Goal: Task Accomplishment & Management: Manage account settings

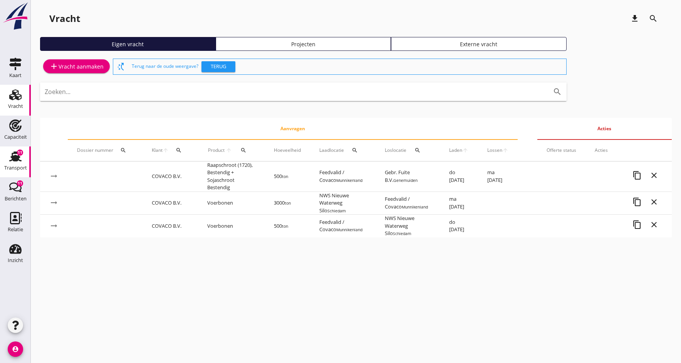
click at [14, 164] on div "Transport" at bounding box center [15, 167] width 23 height 11
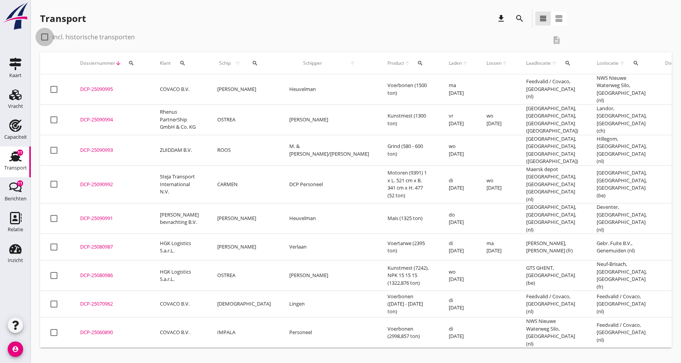
click at [47, 37] on div at bounding box center [44, 36] width 13 height 13
checkbox input "true"
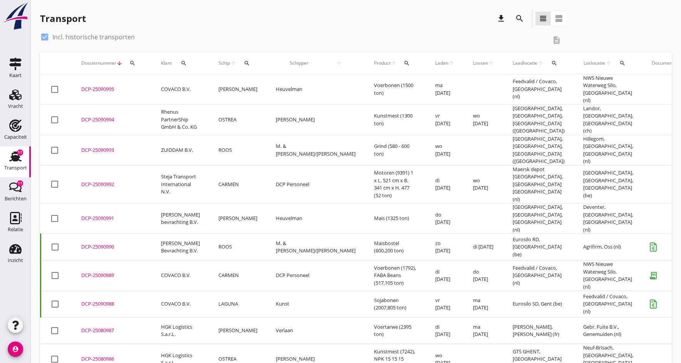
click at [244, 60] on icon "search" at bounding box center [247, 63] width 6 height 6
drag, startPoint x: 256, startPoint y: 85, endPoint x: 235, endPoint y: 57, distance: 35.7
click at [256, 85] on input "Zoek op (scheeps)naam" at bounding box center [279, 85] width 80 height 12
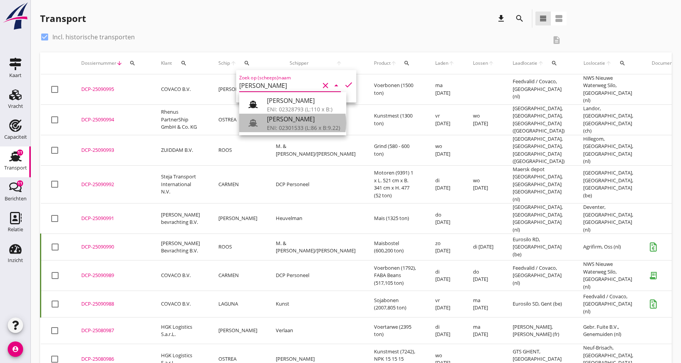
click at [297, 127] on div "ENI: 02301533 (L:86 x B:9.22)" at bounding box center [303, 128] width 73 height 8
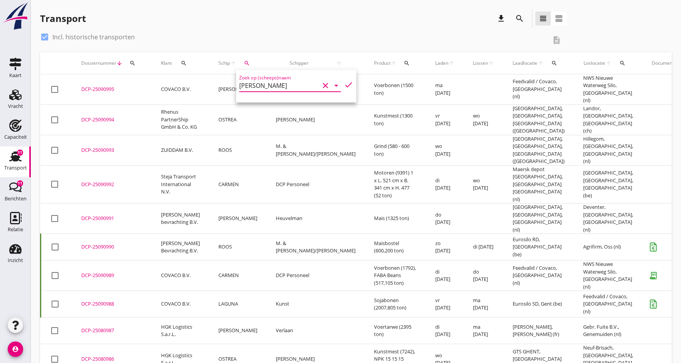
click at [347, 84] on icon "check" at bounding box center [348, 84] width 9 height 9
type input "[PERSON_NAME]"
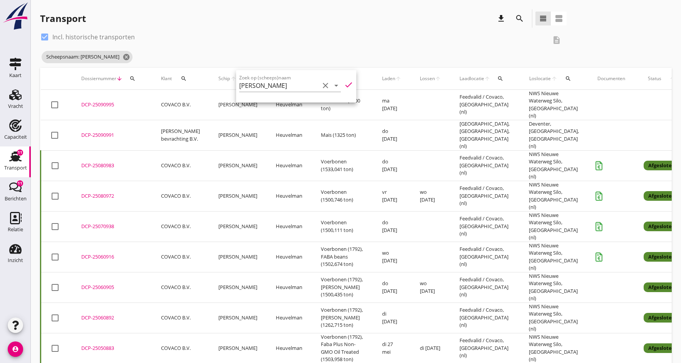
click at [89, 223] on div "DCP-25070938" at bounding box center [111, 227] width 61 height 8
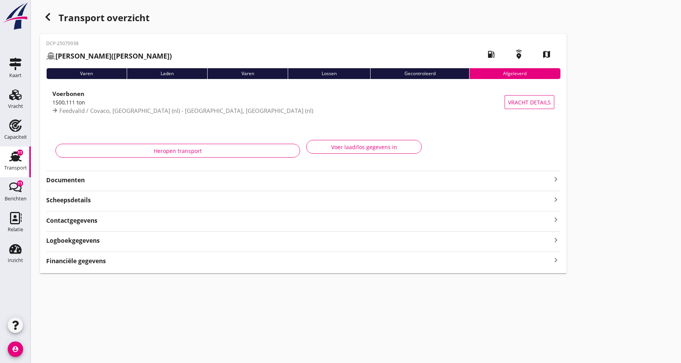
click at [71, 184] on strong "Documenten" at bounding box center [298, 180] width 505 height 9
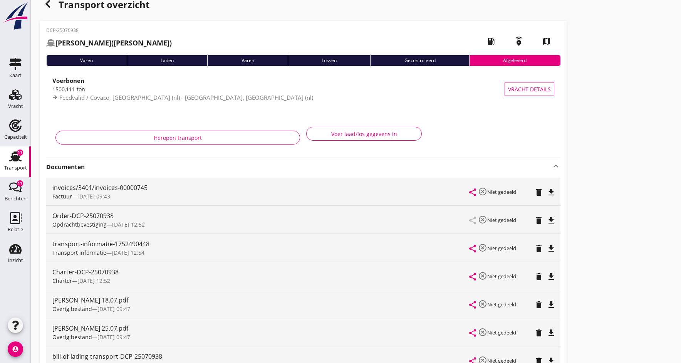
scroll to position [23, 0]
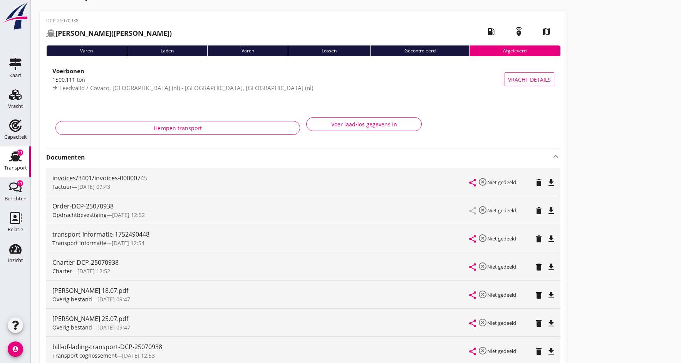
click at [549, 211] on icon "file_download" at bounding box center [550, 210] width 9 height 9
click at [549, 211] on icon "open_in_browser" at bounding box center [550, 210] width 9 height 9
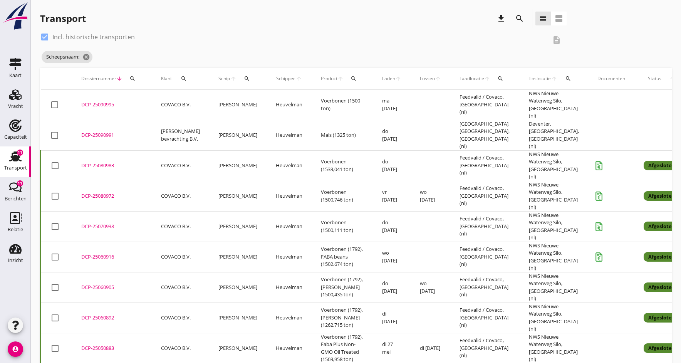
scroll to position [0, 0]
click at [89, 162] on div "DCP-25080983" at bounding box center [111, 166] width 61 height 8
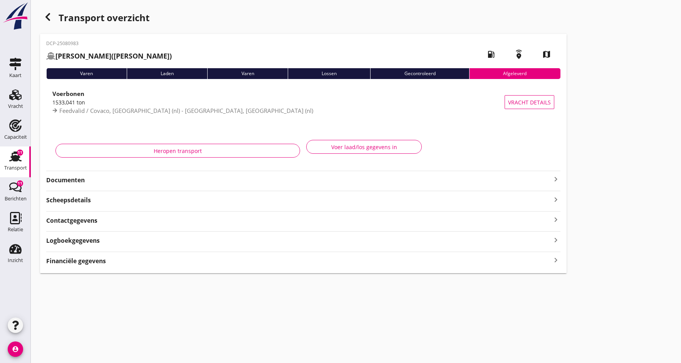
click at [69, 181] on strong "Documenten" at bounding box center [298, 180] width 505 height 9
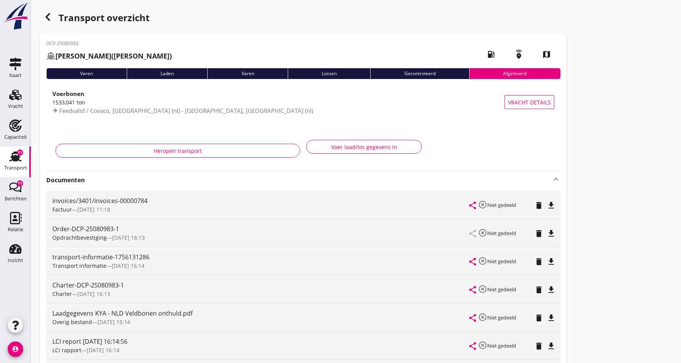
click at [551, 233] on icon "file_download" at bounding box center [550, 233] width 9 height 9
click at [551, 233] on icon "open_in_browser" at bounding box center [550, 233] width 9 height 9
click at [549, 291] on icon "file_download" at bounding box center [550, 289] width 9 height 9
click at [549, 291] on icon "open_in_browser" at bounding box center [550, 289] width 9 height 9
click at [13, 163] on div "Transport" at bounding box center [15, 167] width 23 height 11
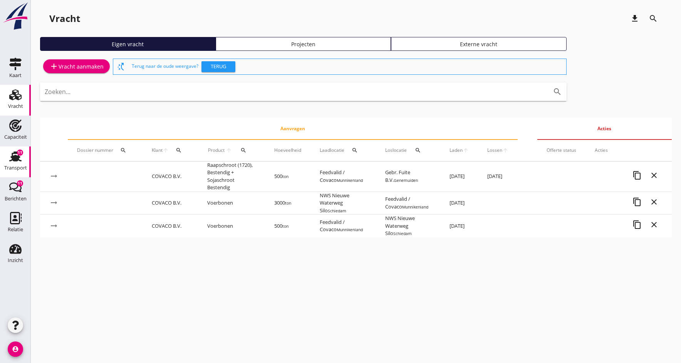
click at [12, 161] on icon "Transport" at bounding box center [15, 156] width 12 height 12
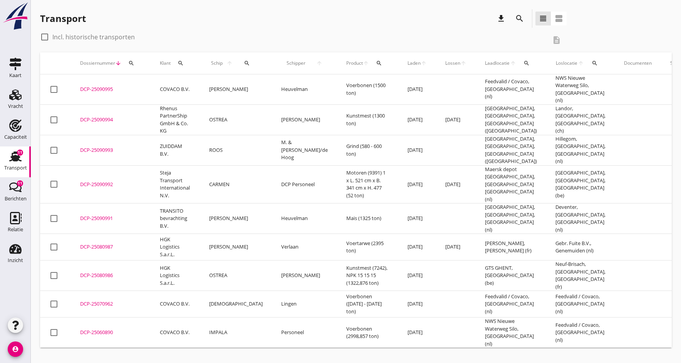
click at [102, 87] on div "DCP-25090995" at bounding box center [110, 89] width 61 height 8
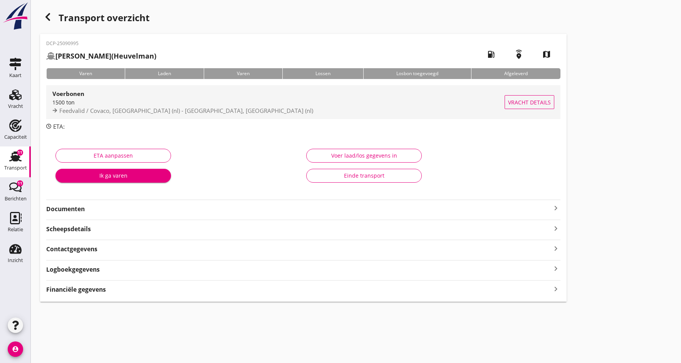
click at [86, 104] on div "1500 ton" at bounding box center [278, 102] width 452 height 8
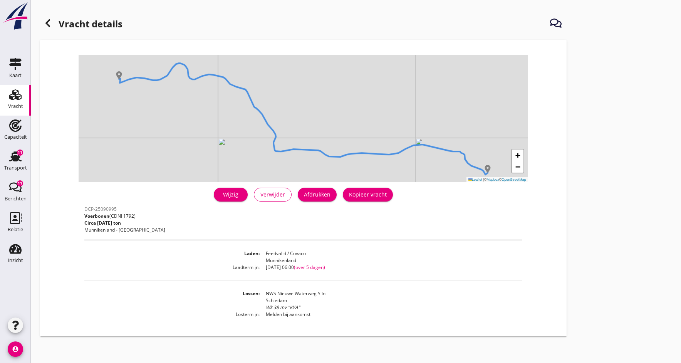
click at [220, 195] on link "Wijzig" at bounding box center [231, 194] width 34 height 14
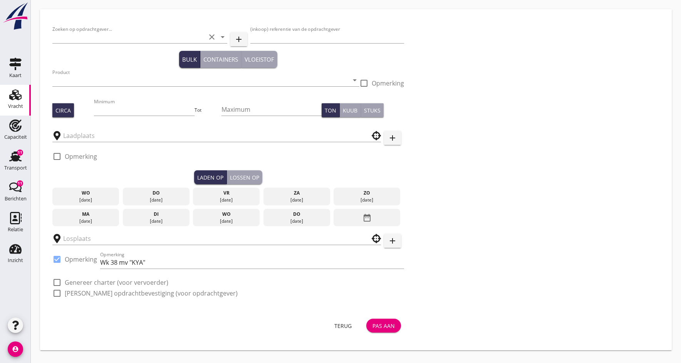
type input "COVACO B.V."
type input "EWOS"
type input "Voerbonen (1792)"
type input "1500"
checkbox input "true"
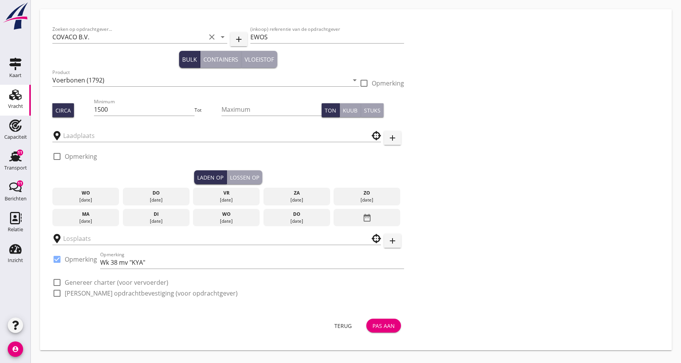
type input "NWS Nieuwe Waterweg Silo"
type input "Feedvalid / Covaco"
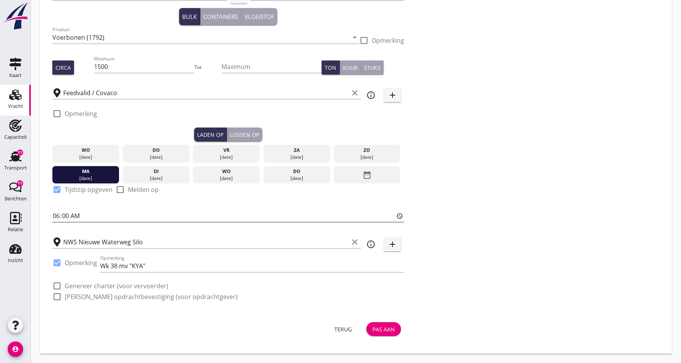
scroll to position [43, 0]
drag, startPoint x: 118, startPoint y: 268, endPoint x: 92, endPoint y: 292, distance: 35.4
click at [117, 270] on input "Wk 38 mv "KYA"" at bounding box center [252, 265] width 304 height 12
click at [116, 265] on input "Wk 38 mv "KYA"" at bounding box center [252, 265] width 304 height 12
type input "Wk 38 / 39 mv "KYA""
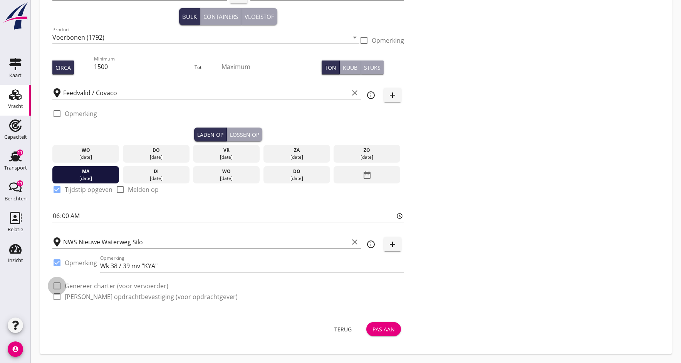
click at [57, 286] on div at bounding box center [56, 285] width 13 height 13
checkbox input "true"
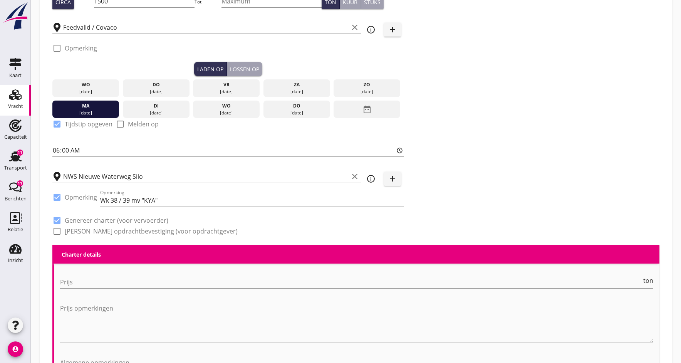
scroll to position [119, 0]
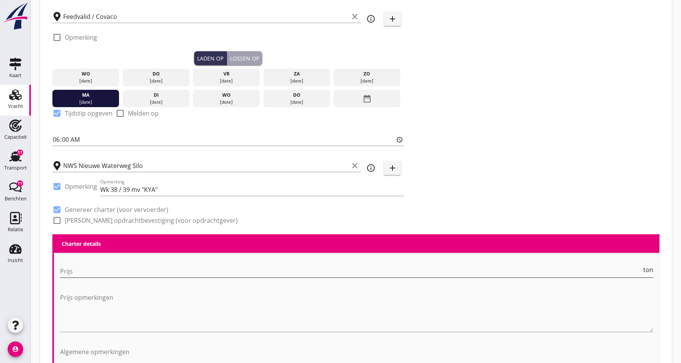
click at [83, 273] on input "Prijs" at bounding box center [350, 271] width 581 height 12
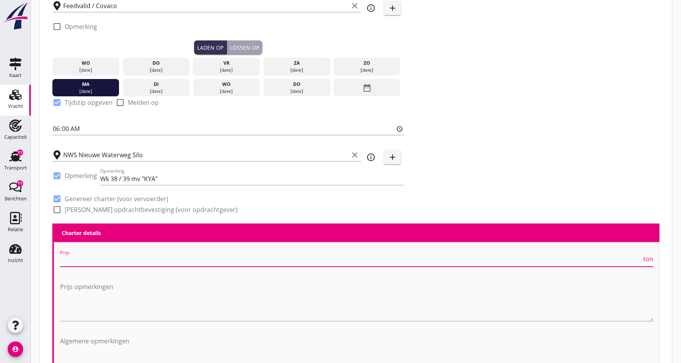
scroll to position [130, 0]
type input "4"
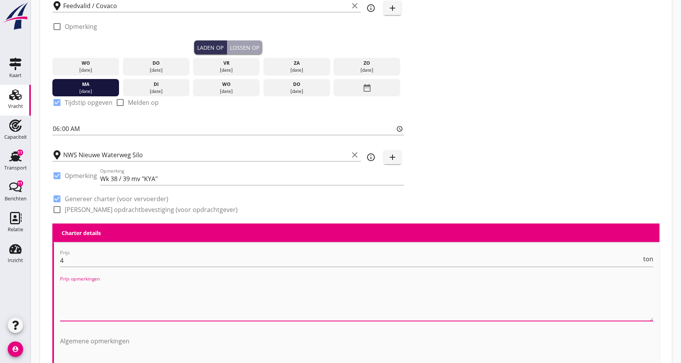
drag, startPoint x: 68, startPoint y: 311, endPoint x: 32, endPoint y: 316, distance: 36.5
click at [68, 311] on textarea "Prijs opmerkingen" at bounding box center [356, 300] width 593 height 40
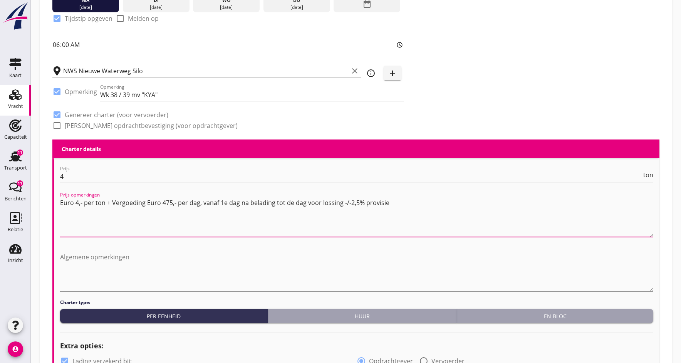
scroll to position [215, 0]
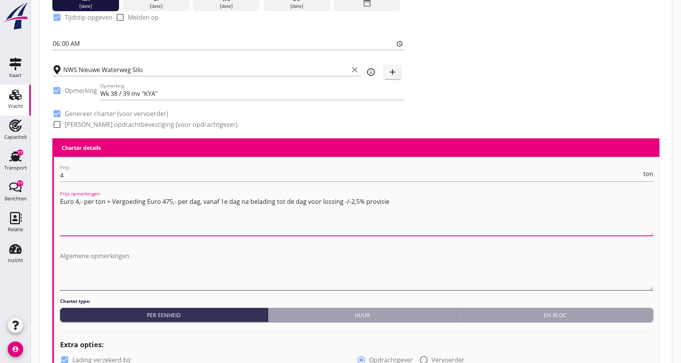
type textarea "Euro 4,- per ton + Vergoeding Euro 475,- per dag, vanaf 1e dag na belading tot …"
click at [131, 278] on textarea "Algemene opmerkingen" at bounding box center [356, 269] width 593 height 40
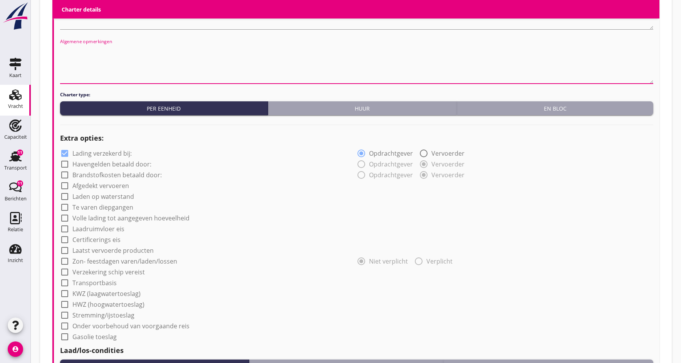
scroll to position [428, 0]
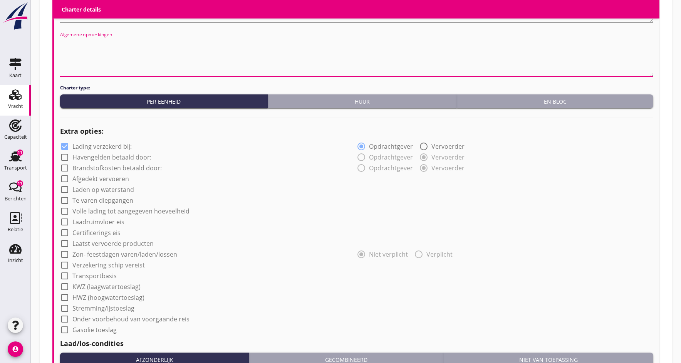
click at [65, 179] on div at bounding box center [64, 178] width 13 height 13
checkbox input "true"
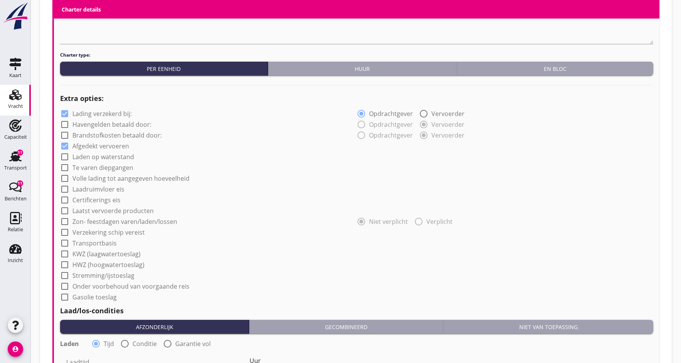
scroll to position [466, 0]
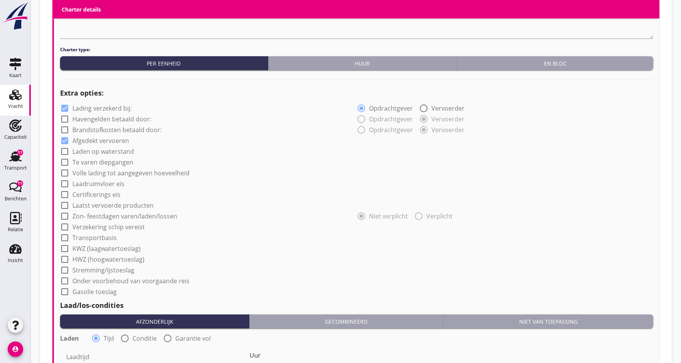
click at [66, 196] on div at bounding box center [64, 194] width 13 height 13
checkbox input "true"
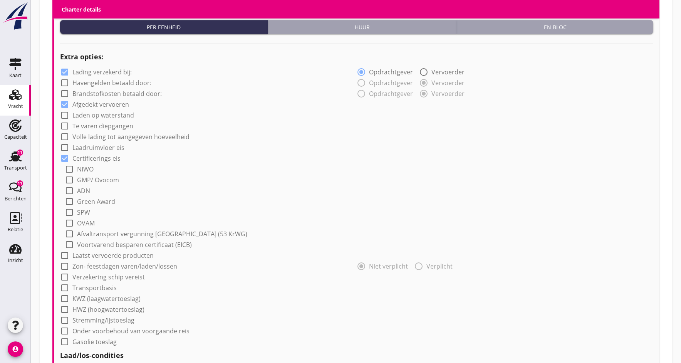
scroll to position [506, 0]
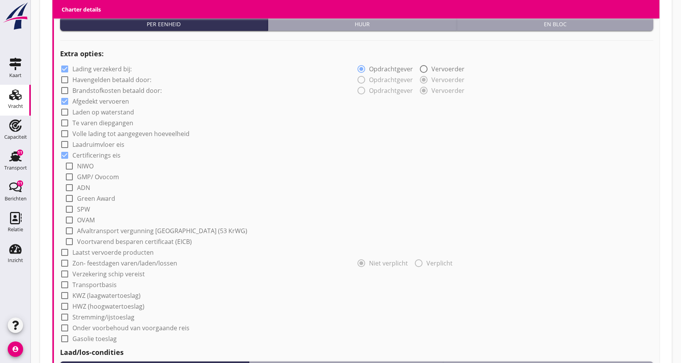
click at [69, 179] on div at bounding box center [69, 176] width 13 height 13
checkbox input "true"
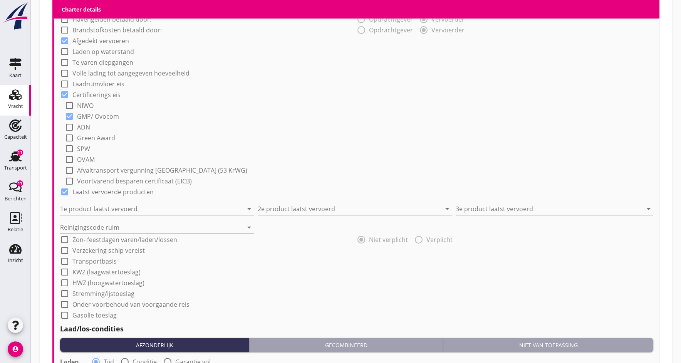
scroll to position [568, 0]
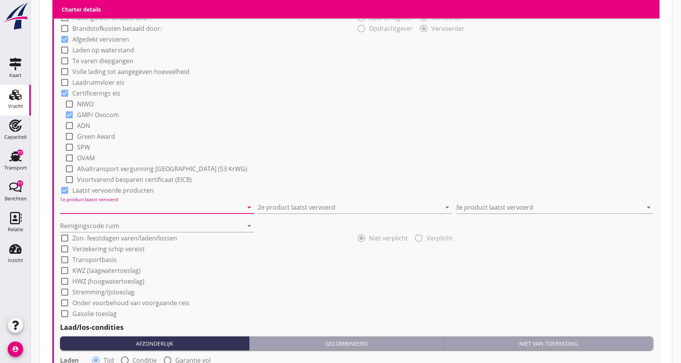
type input "<"
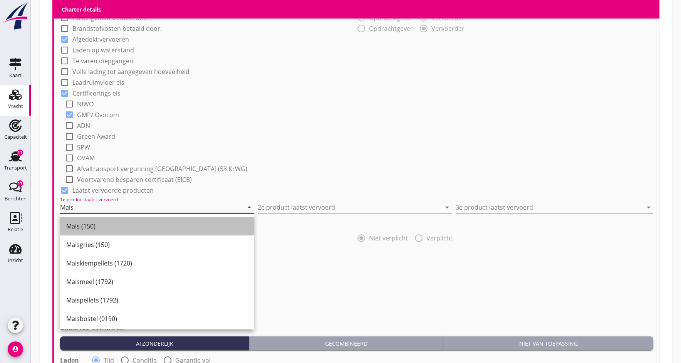
click at [103, 225] on div "Mais (150)" at bounding box center [156, 225] width 181 height 9
type input "Mais (150)"
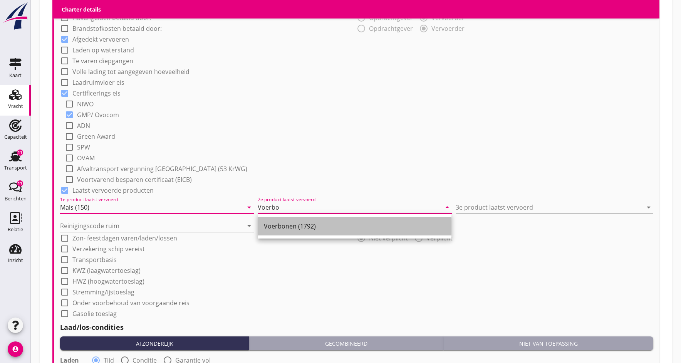
click at [275, 228] on div "Voerbonen (1792)" at bounding box center [354, 225] width 181 height 9
type input "Voerbonen (1792)"
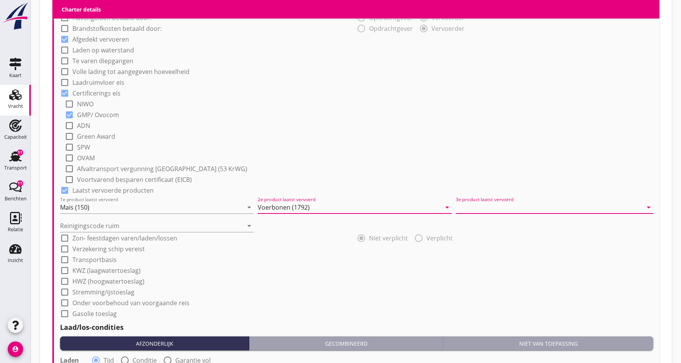
drag, startPoint x: 483, startPoint y: 203, endPoint x: 459, endPoint y: 192, distance: 26.7
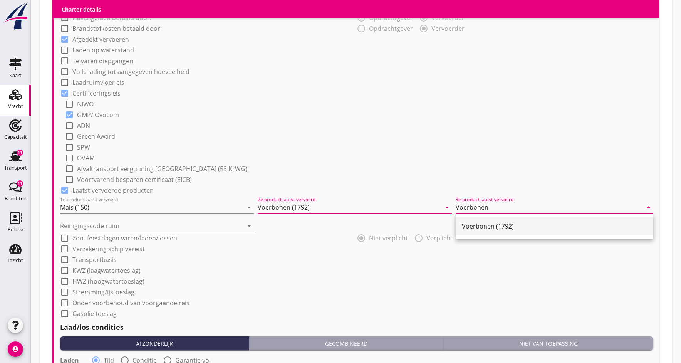
click at [484, 228] on div "Voerbonen (1792)" at bounding box center [554, 225] width 185 height 9
type input "Voerbonen (1792)"
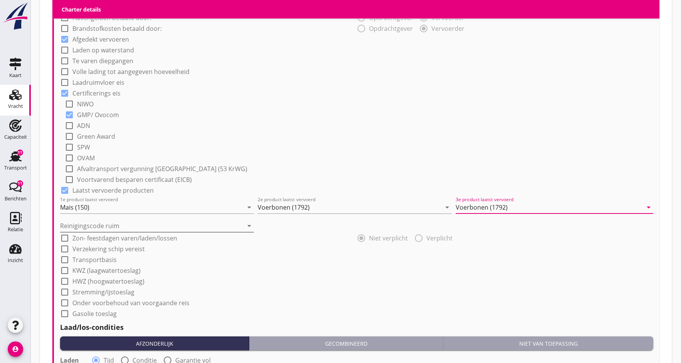
click at [251, 227] on icon "arrow_drop_down" at bounding box center [248, 225] width 9 height 9
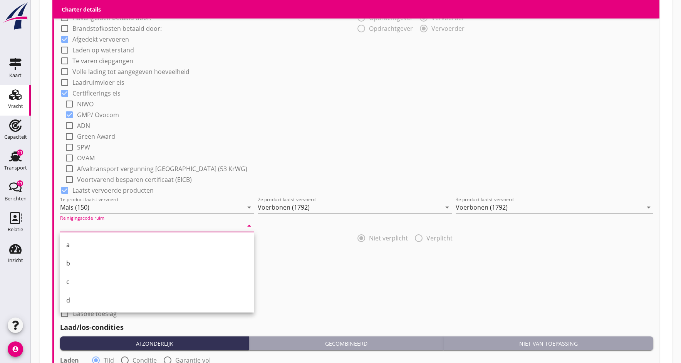
click at [135, 241] on div "a" at bounding box center [156, 244] width 181 height 9
type input "a"
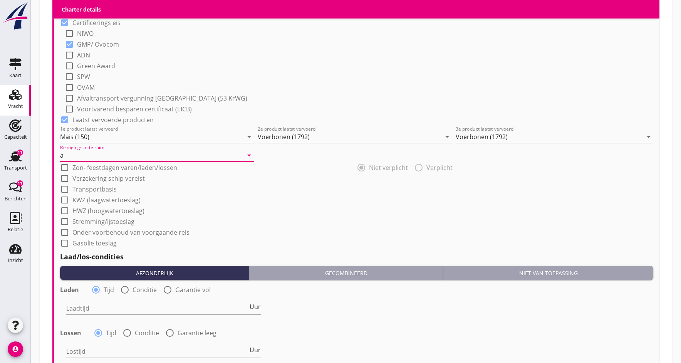
scroll to position [639, 0]
click at [66, 177] on div at bounding box center [64, 177] width 13 height 13
checkbox input "true"
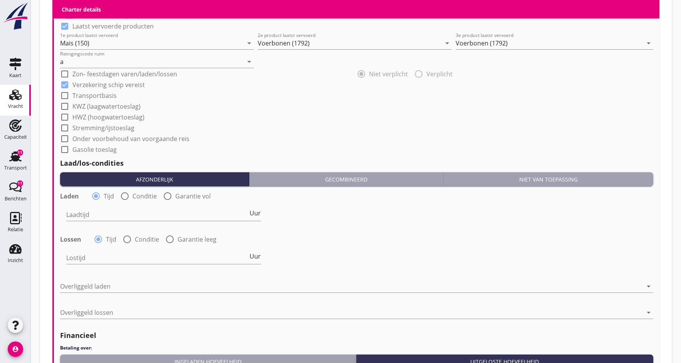
scroll to position [733, 0]
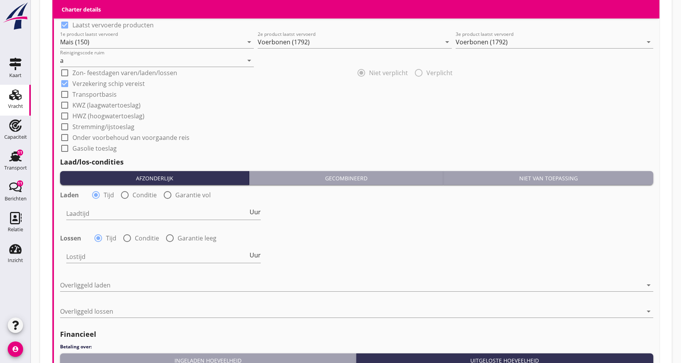
click at [127, 196] on div at bounding box center [124, 194] width 13 height 13
radio input "false"
radio input "true"
click at [92, 196] on div at bounding box center [95, 194] width 13 height 13
radio input "true"
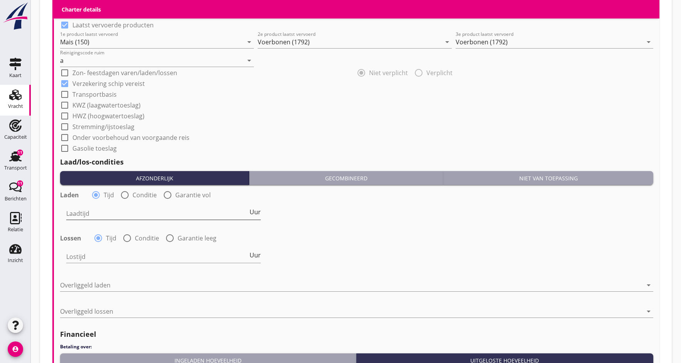
click at [93, 216] on input "Laadtijd" at bounding box center [157, 213] width 182 height 12
type input "36"
click at [92, 257] on input "Lostijd" at bounding box center [157, 256] width 182 height 12
type input "48"
click at [83, 281] on div at bounding box center [351, 285] width 582 height 12
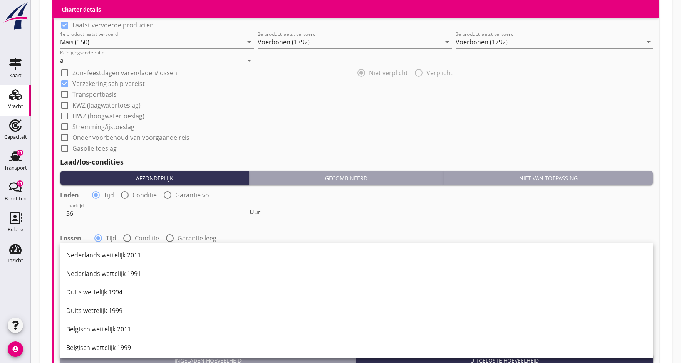
click at [338, 221] on div "Laadtijd 36 Uur" at bounding box center [356, 214] width 594 height 28
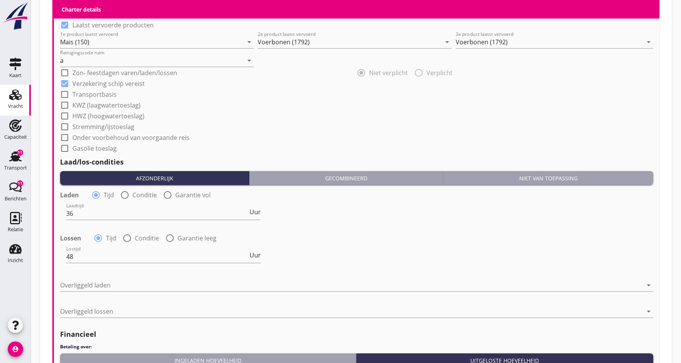
scroll to position [740, 0]
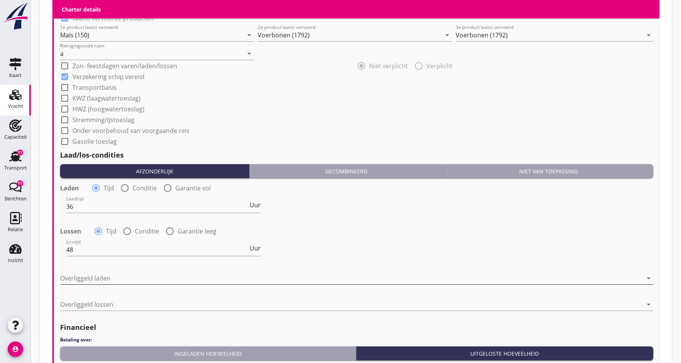
click at [85, 277] on div at bounding box center [351, 278] width 582 height 12
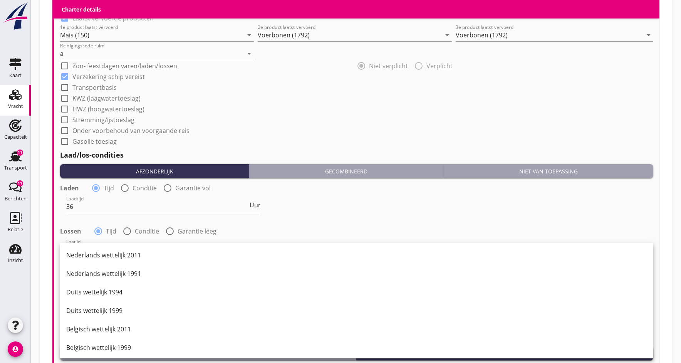
click at [306, 222] on div "Laden radio_button_checked Tijd radio_button_unchecked Conditie radio_button_un…" at bounding box center [356, 222] width 593 height 83
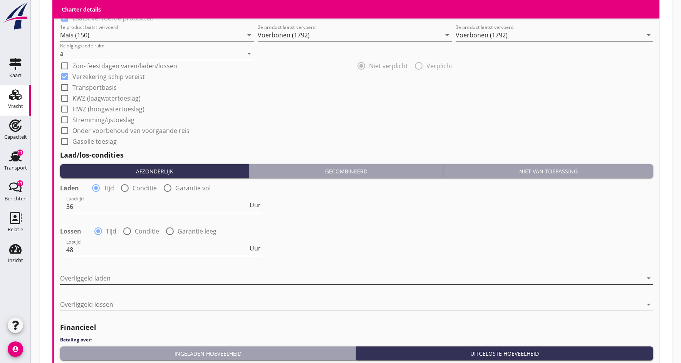
click at [115, 278] on div at bounding box center [351, 278] width 582 height 12
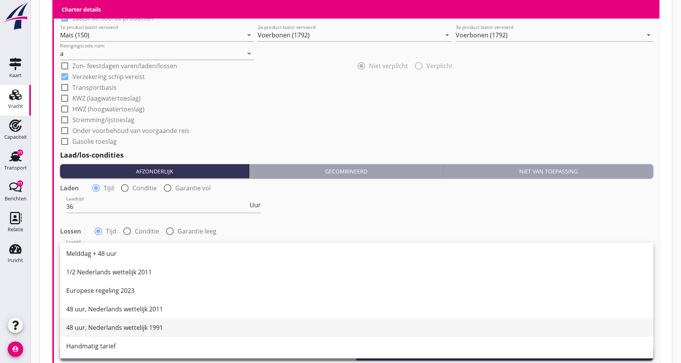
scroll to position [390, 0]
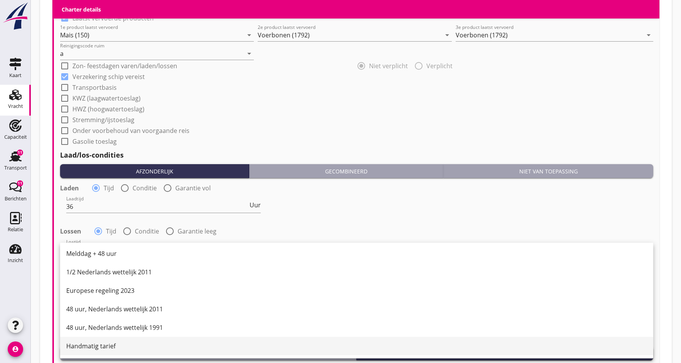
click at [79, 345] on div "Handmatig tarief" at bounding box center [356, 345] width 581 height 9
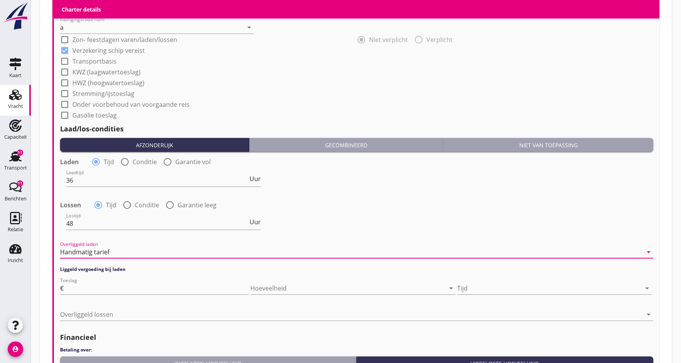
scroll to position [766, 0]
click at [97, 290] on input "Toeslag" at bounding box center [157, 288] width 184 height 12
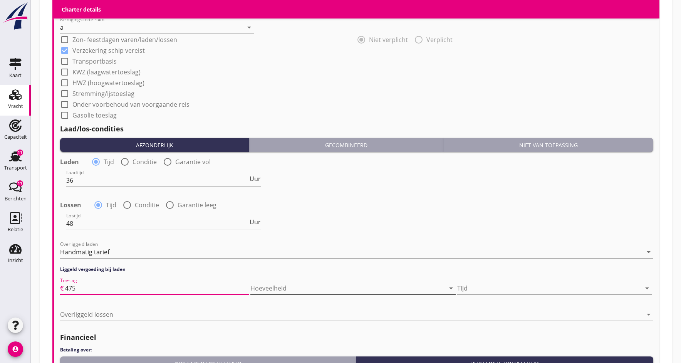
type input "475"
click at [450, 289] on icon "arrow_drop_down" at bounding box center [450, 287] width 9 height 9
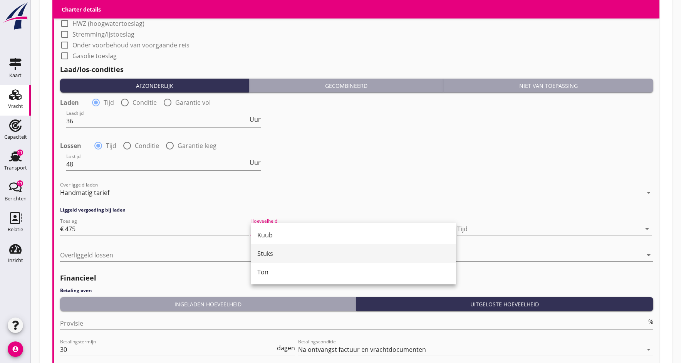
scroll to position [826, 0]
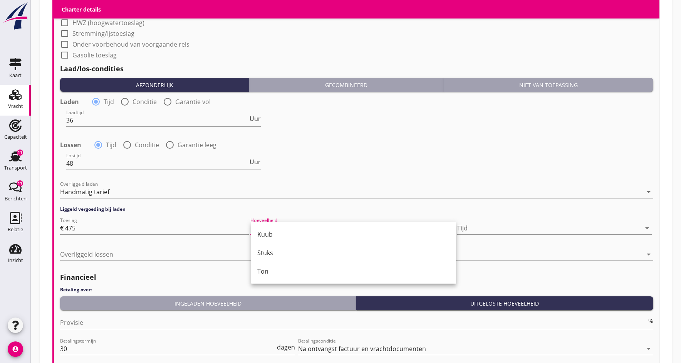
click at [270, 203] on div at bounding box center [356, 203] width 593 height 5
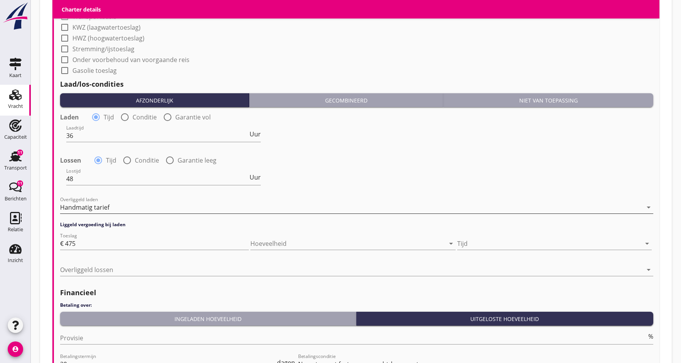
scroll to position [810, 0]
click at [139, 206] on div "Handmatig tarief" at bounding box center [351, 207] width 582 height 12
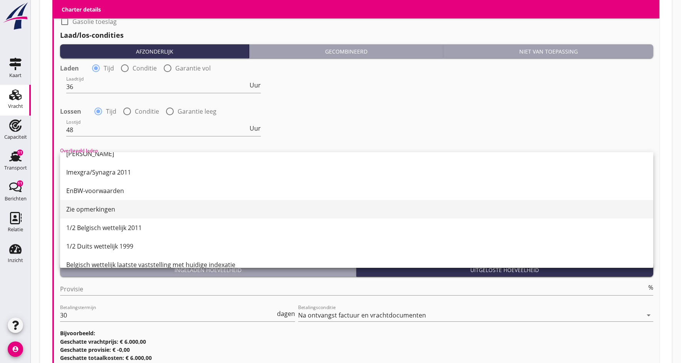
scroll to position [159, 0]
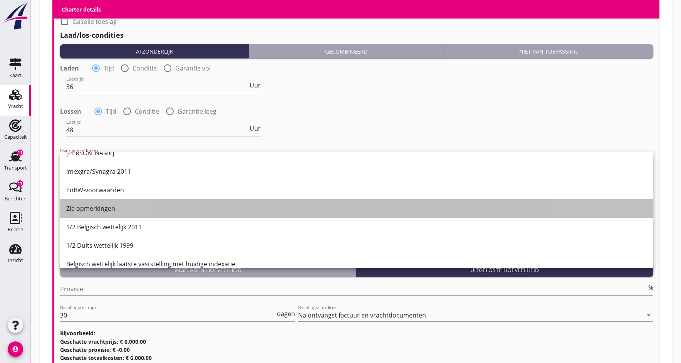
click at [106, 206] on div "Zie opmerkingen" at bounding box center [356, 208] width 581 height 9
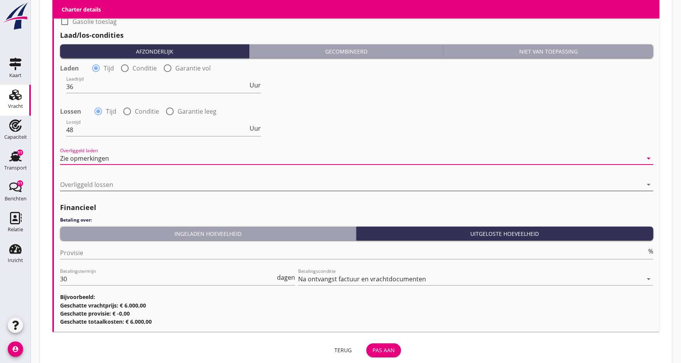
click at [93, 184] on div at bounding box center [351, 184] width 582 height 12
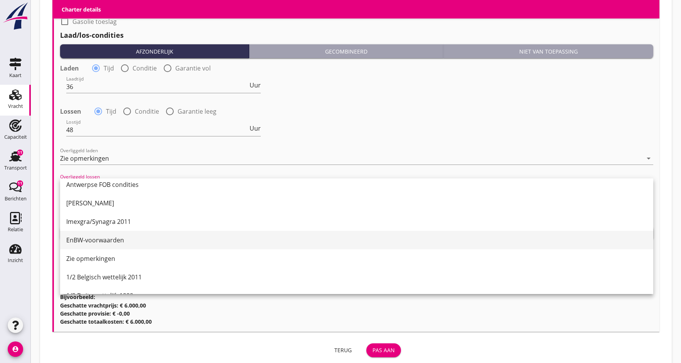
scroll to position [137, 0]
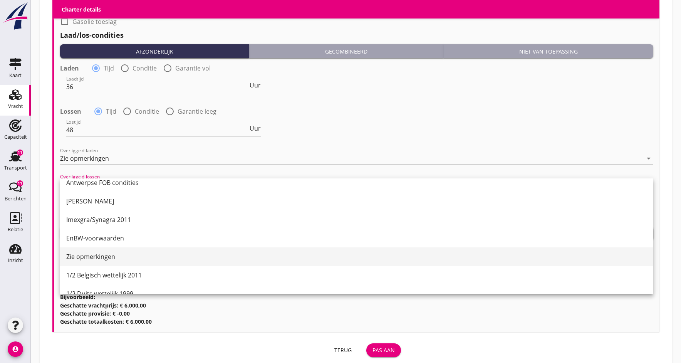
click at [87, 255] on div "Zie opmerkingen" at bounding box center [356, 256] width 581 height 9
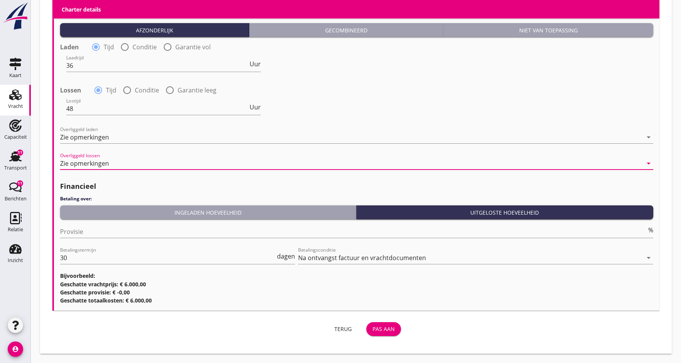
scroll to position [880, 0]
click at [101, 235] on input "Provisie" at bounding box center [353, 232] width 586 height 12
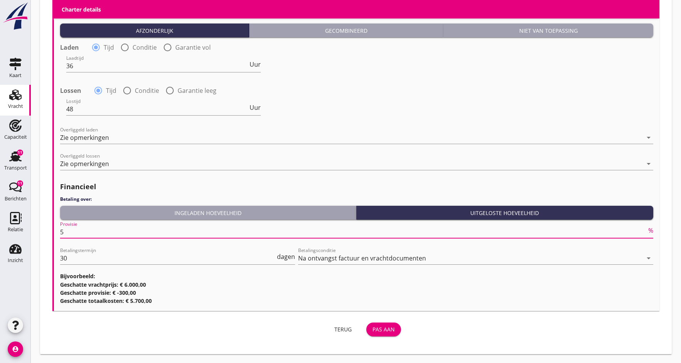
type input "5"
click at [214, 295] on h3 "Geschatte provisie: € -300,00" at bounding box center [356, 292] width 593 height 8
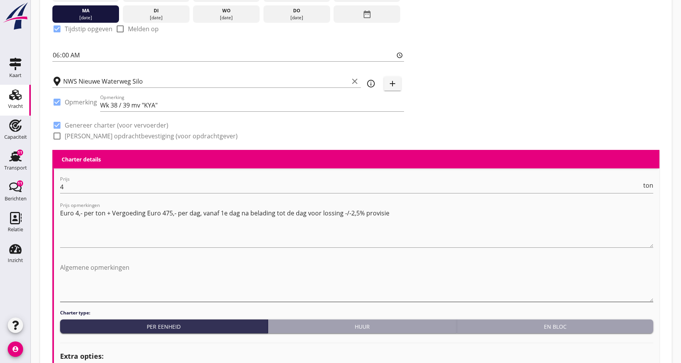
scroll to position [169, 0]
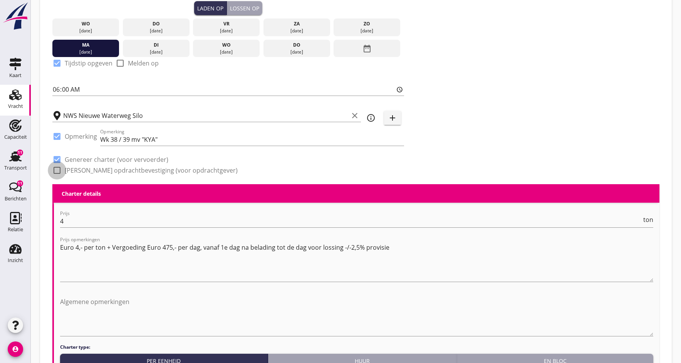
click at [59, 172] on div at bounding box center [56, 170] width 13 height 13
checkbox input "true"
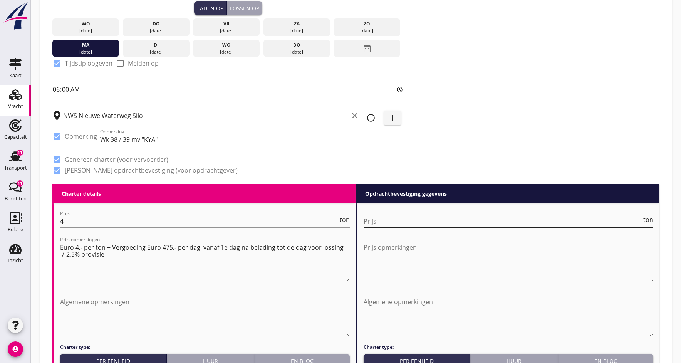
click at [401, 223] on input "Prijs" at bounding box center [502, 221] width 278 height 12
type input "4"
click at [391, 257] on textarea "Prijs opmerkingen" at bounding box center [508, 261] width 290 height 40
drag, startPoint x: 61, startPoint y: 247, endPoint x: 109, endPoint y: 252, distance: 48.3
click at [111, 253] on textarea "Euro 4,- per ton + Vergoeding Euro 475,- per dag, vanaf 1e dag na belading tot …" at bounding box center [205, 261] width 290 height 40
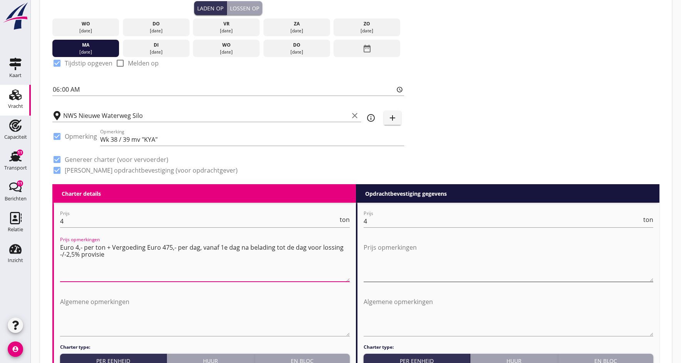
click at [372, 255] on textarea "Prijs opmerkingen" at bounding box center [508, 261] width 290 height 40
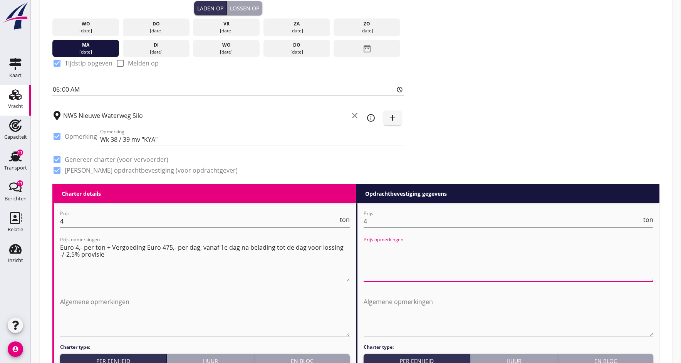
paste textarea "Euro 4,- per ton + Vergoeding Euro 475,- per dag, vanaf 1e dag na belading tot …"
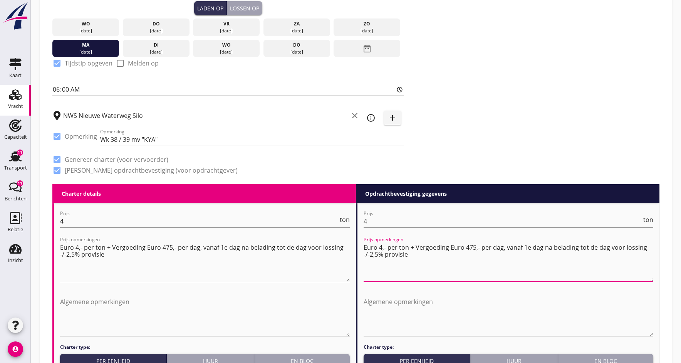
click at [417, 248] on textarea "Euro 4,- per ton + Vergoeding Euro 475,- per dag, vanaf 1e dag na belading tot …" at bounding box center [508, 261] width 290 height 40
click at [437, 258] on textarea "Euro 4,- per ton + Fee. Vergoeding Euro 475,- per dag, vanaf 1e dag na belading…" at bounding box center [508, 261] width 290 height 40
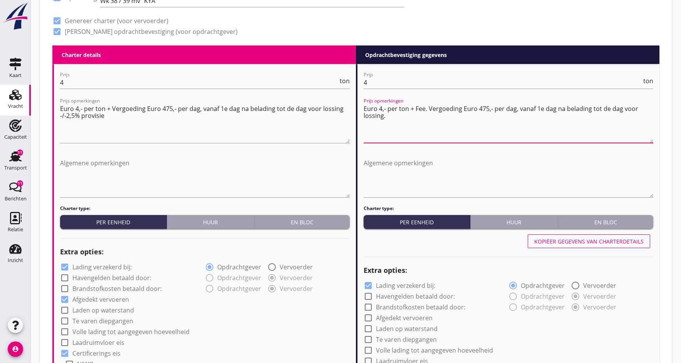
scroll to position [336, 0]
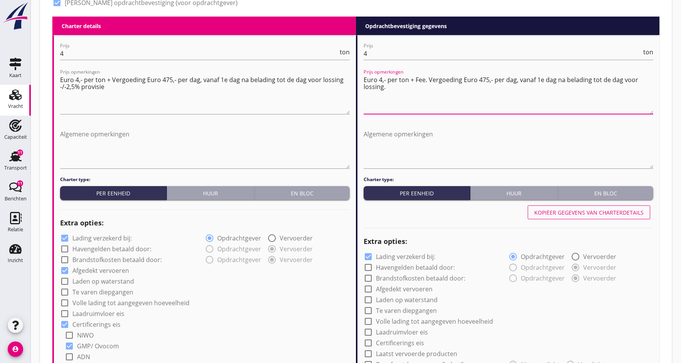
type textarea "Euro 4,- per ton + Fee. Vergoeding Euro 475,- per dag, vanaf 1e dag na belading…"
click at [571, 213] on div "Kopiëer gegevens van charterdetails" at bounding box center [588, 212] width 109 height 8
checkbox input "true"
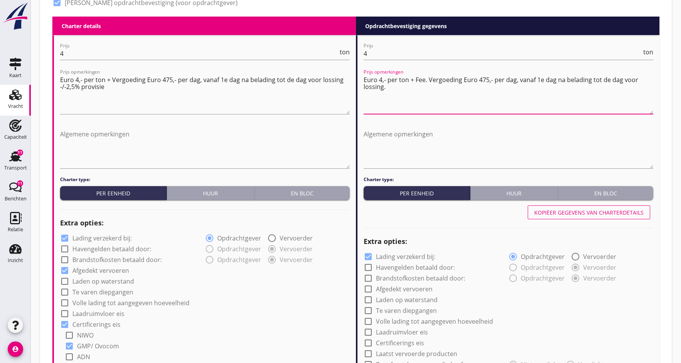
checkbox input "true"
type input "36"
type input "48"
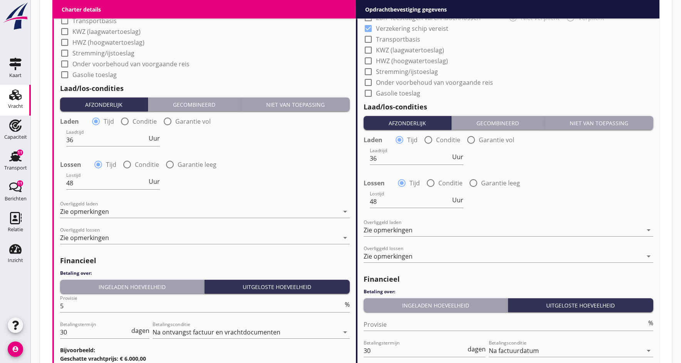
scroll to position [806, 0]
click at [425, 229] on div "Zie opmerkingen" at bounding box center [502, 230] width 279 height 12
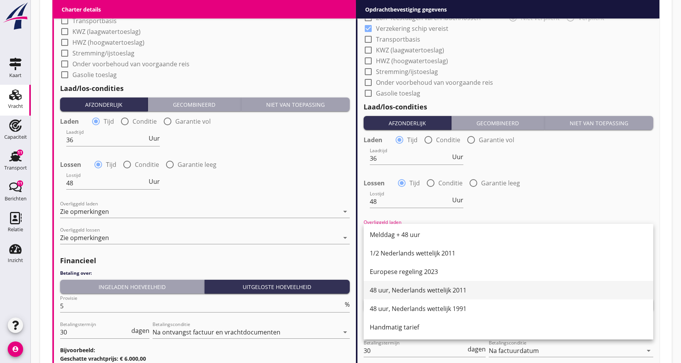
scroll to position [390, 0]
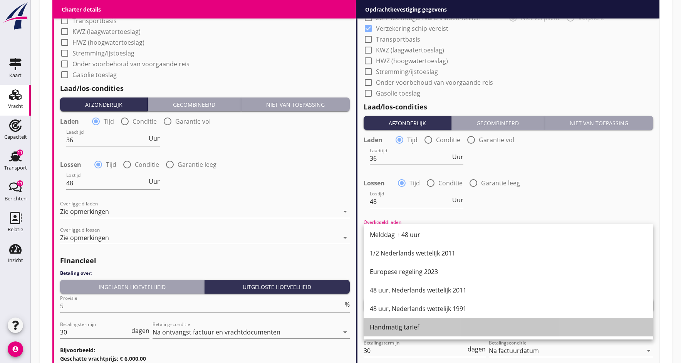
click at [385, 328] on div "Handmatig tarief" at bounding box center [508, 326] width 277 height 9
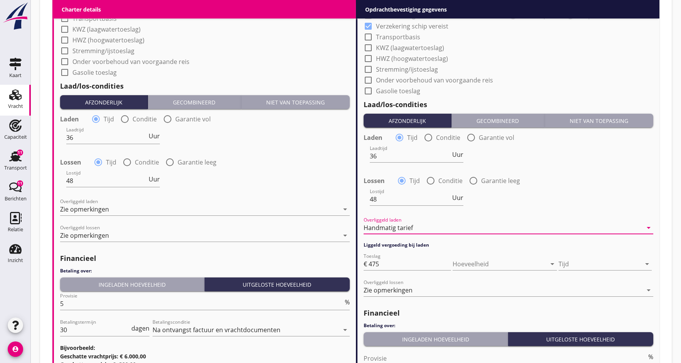
scroll to position [832, 0]
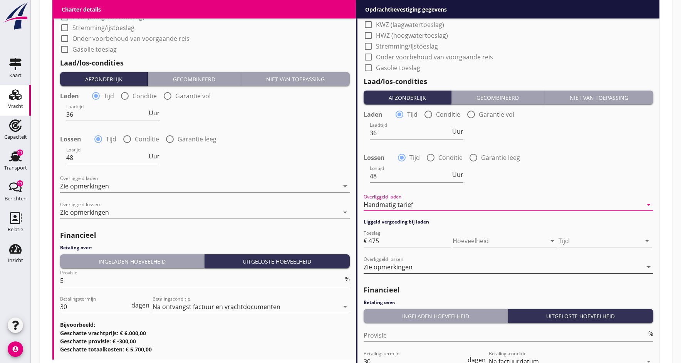
click at [428, 266] on div "Zie opmerkingen" at bounding box center [502, 267] width 279 height 12
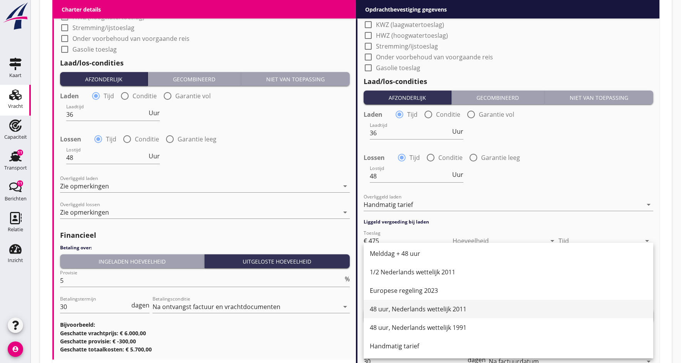
scroll to position [390, 0]
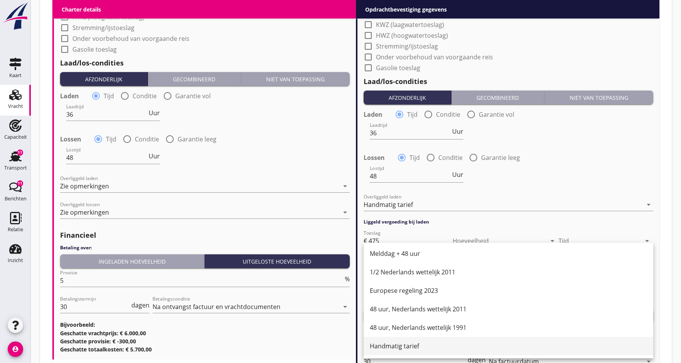
click at [380, 348] on div "Handmatig tarief" at bounding box center [508, 345] width 277 height 9
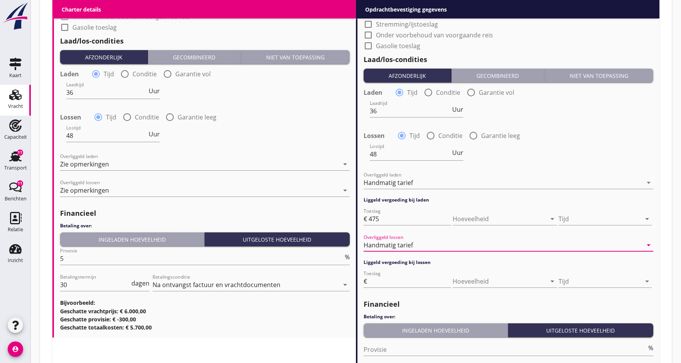
scroll to position [867, 0]
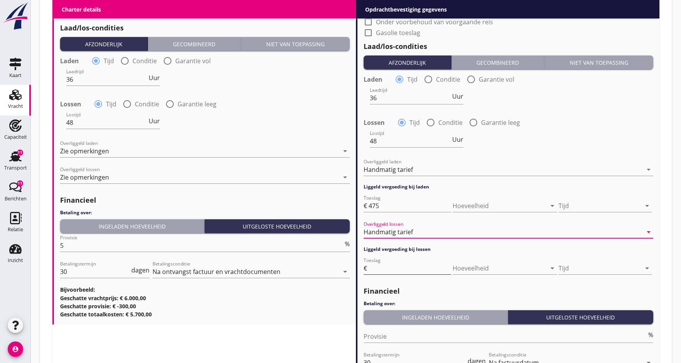
click at [377, 270] on input "Toeslag" at bounding box center [409, 268] width 82 height 12
type input "475"
click at [434, 295] on h2 "Financieel" at bounding box center [508, 291] width 290 height 10
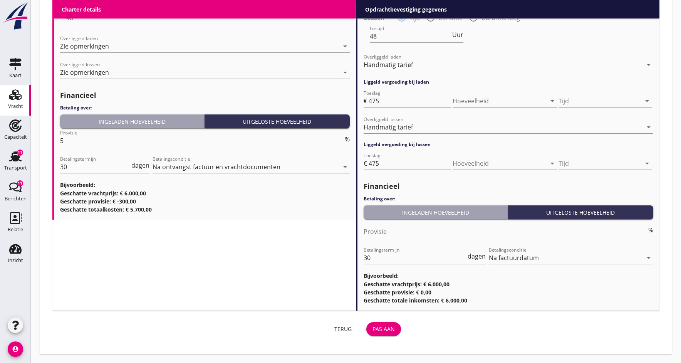
scroll to position [971, 0]
click at [382, 260] on input "30" at bounding box center [414, 258] width 102 height 12
type input "3"
type input "14"
click at [379, 329] on div "Pas aan" at bounding box center [383, 329] width 22 height 8
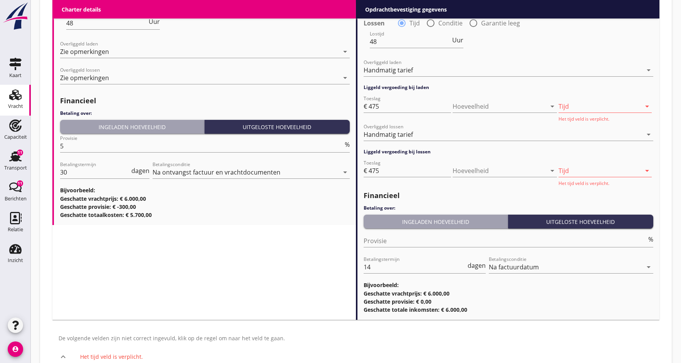
scroll to position [966, 0]
click at [620, 111] on div at bounding box center [599, 106] width 82 height 12
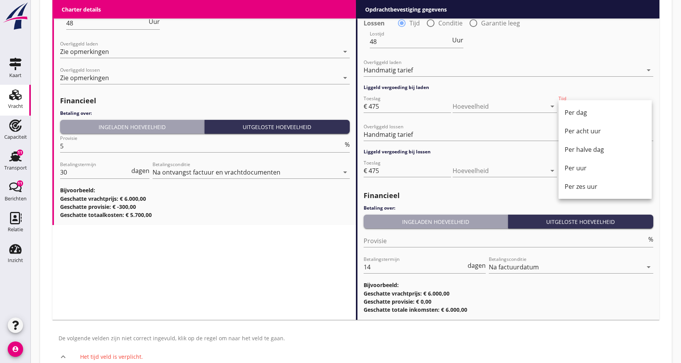
click at [598, 116] on div "Per dag" at bounding box center [604, 112] width 81 height 9
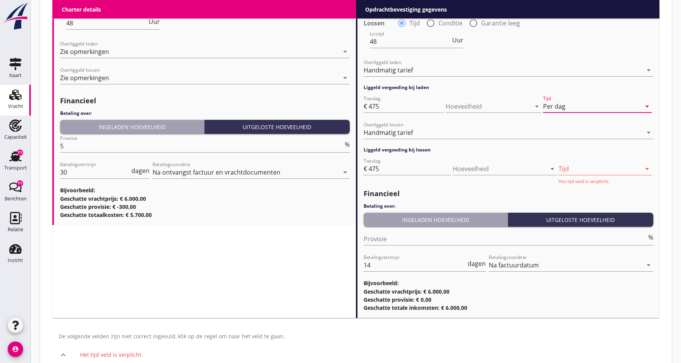
click at [610, 175] on div at bounding box center [599, 168] width 82 height 12
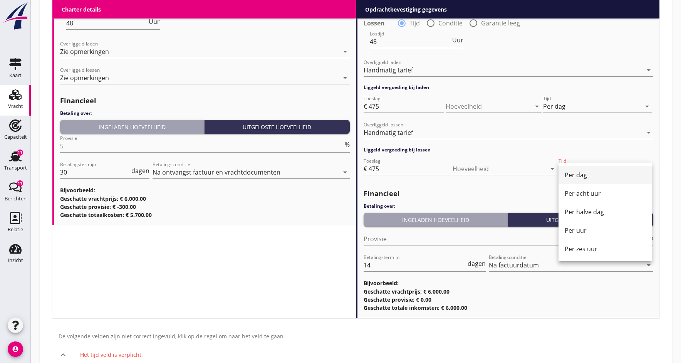
click at [607, 177] on div "Per dag" at bounding box center [604, 174] width 81 height 9
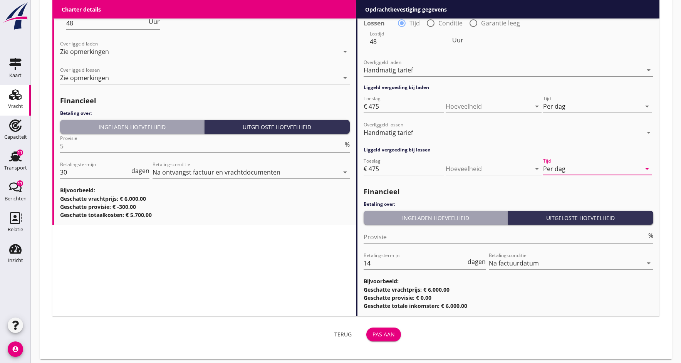
click at [382, 335] on div "Pas aan" at bounding box center [383, 334] width 22 height 8
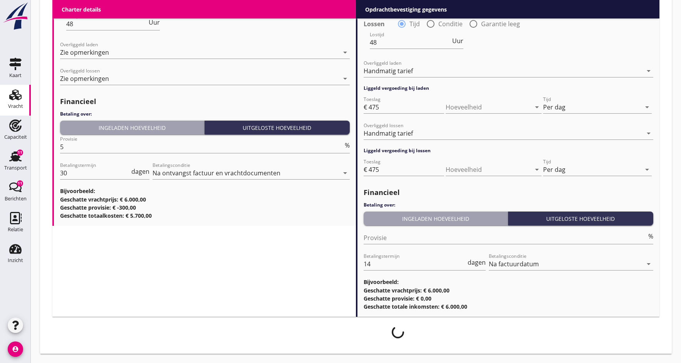
scroll to position [965, 0]
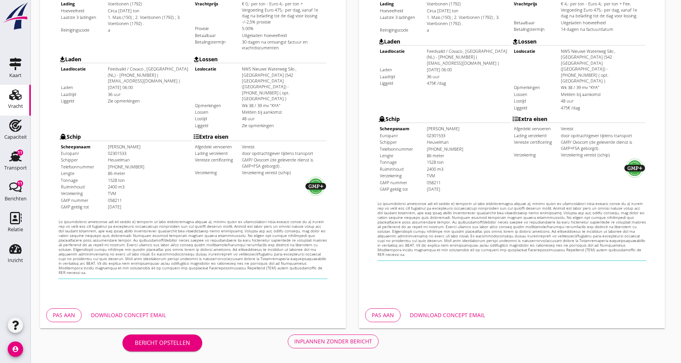
scroll to position [208, 0]
click at [388, 314] on div "Pas aan" at bounding box center [383, 315] width 22 height 8
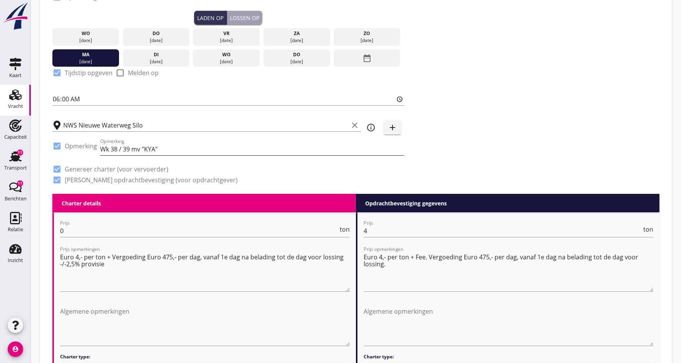
scroll to position [160, 0]
click at [68, 231] on input "0" at bounding box center [199, 230] width 278 height 12
type input "4"
drag, startPoint x: 103, startPoint y: 256, endPoint x: 111, endPoint y: 255, distance: 7.8
click at [103, 256] on textarea "Euro 4,- per ton + Vergoeding Euro 475,- per dag, vanaf 1e dag na belading tot …" at bounding box center [205, 270] width 290 height 40
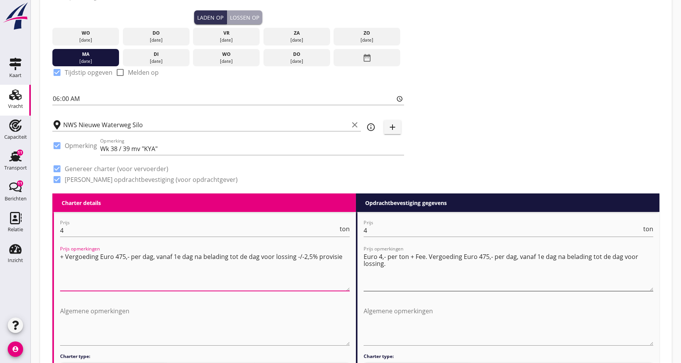
type textarea "+ Vergoeding Euro 475,- per dag, vanaf 1e dag na belading tot de dag voor lossi…"
click at [407, 256] on textarea "Euro 4,- per ton + Fee. Vergoeding Euro 475,- per dag, vanaf 1e dag na belading…" at bounding box center [508, 270] width 290 height 40
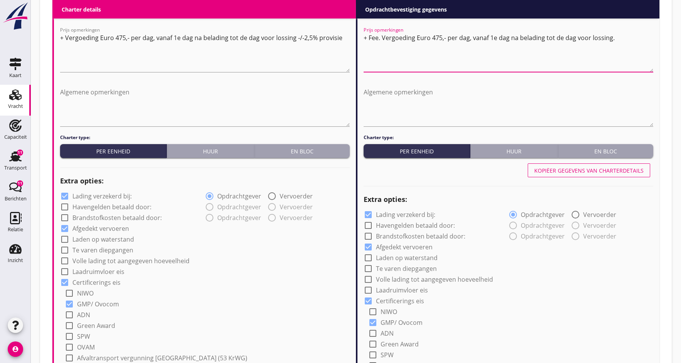
scroll to position [371, 0]
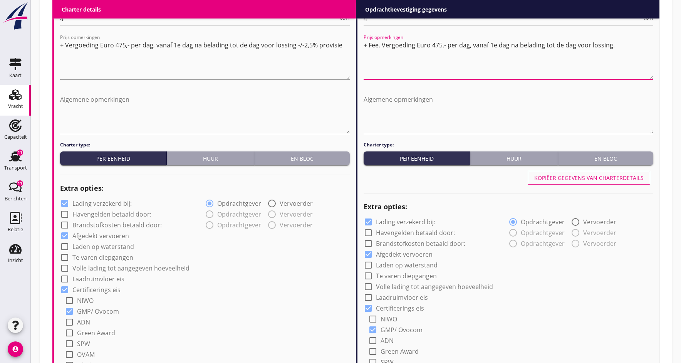
type textarea "+ Fee. Vergoeding Euro 475,- per dag, vanaf 1e dag na belading tot de dag voor …"
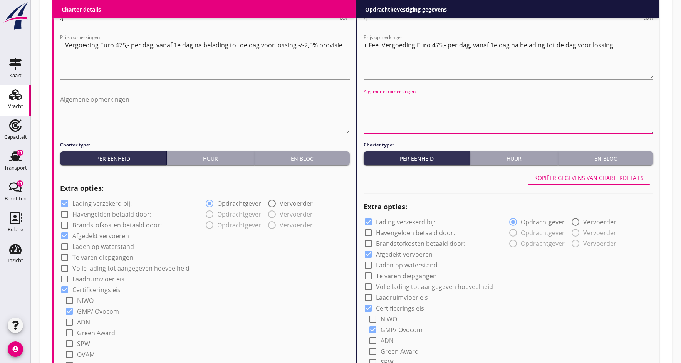
click at [395, 123] on textarea "Algemene opmerkingen" at bounding box center [508, 113] width 290 height 40
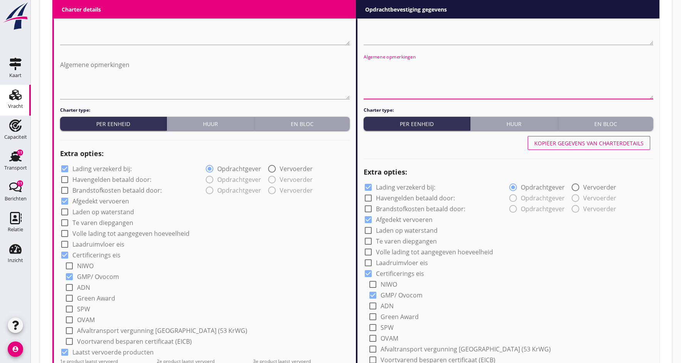
scroll to position [417, 0]
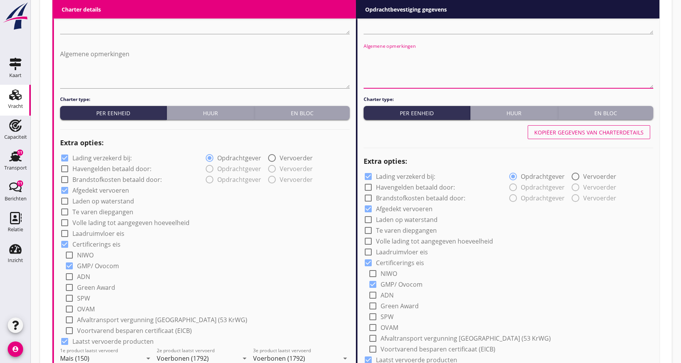
click at [279, 245] on div "check_box Certificerings eis" at bounding box center [205, 243] width 290 height 11
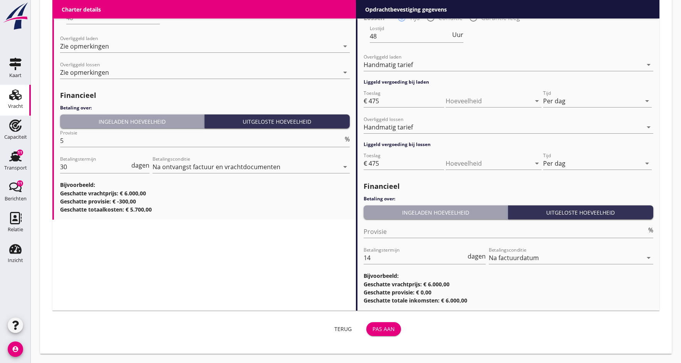
scroll to position [971, 0]
click at [383, 329] on div "Pas aan" at bounding box center [383, 329] width 22 height 8
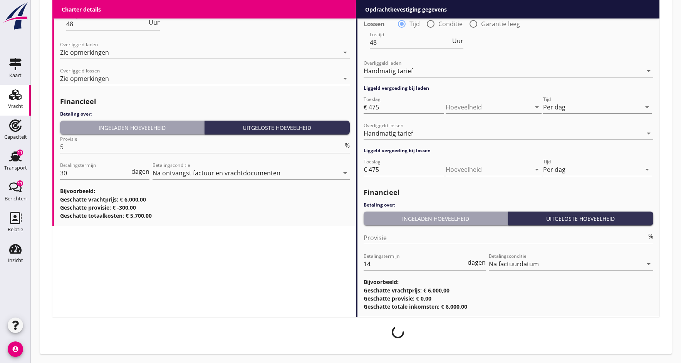
scroll to position [965, 0]
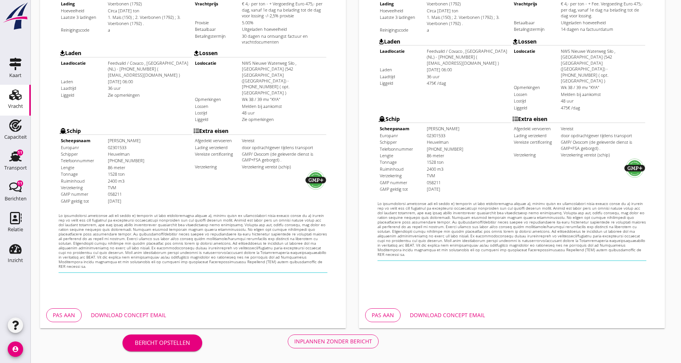
scroll to position [208, 0]
click at [442, 315] on div "Download concept email" at bounding box center [447, 315] width 75 height 8
click at [121, 317] on div "Download concept email" at bounding box center [128, 315] width 75 height 8
click at [306, 343] on div "Inplannen zonder bericht" at bounding box center [333, 341] width 78 height 8
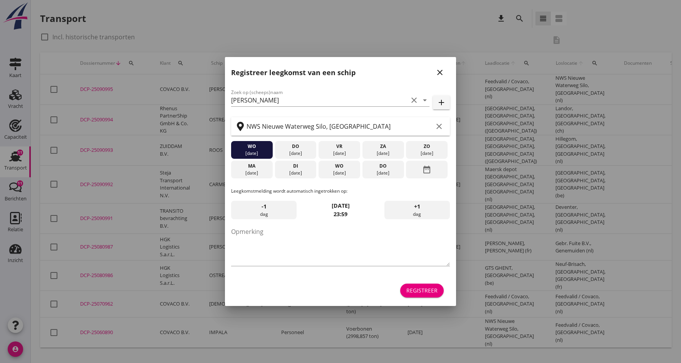
click at [441, 72] on icon "close" at bounding box center [439, 72] width 9 height 9
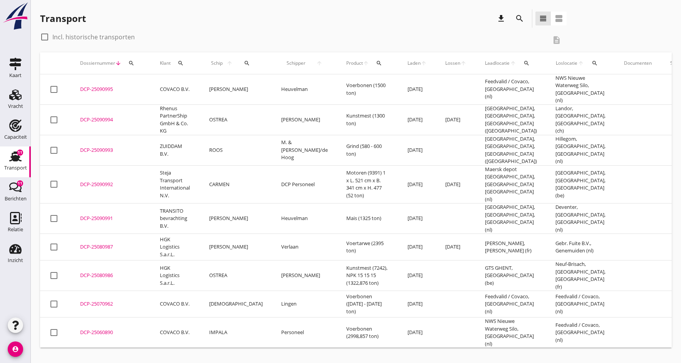
click at [104, 87] on div "DCP-25090995" at bounding box center [110, 89] width 61 height 8
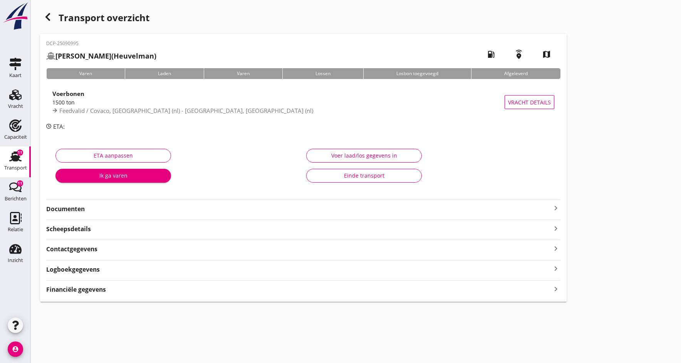
click at [57, 209] on strong "Documenten" at bounding box center [298, 208] width 505 height 9
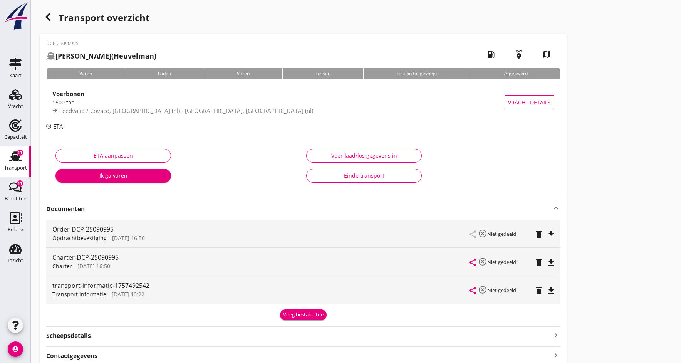
click at [295, 315] on div "Voeg bestand toe" at bounding box center [303, 315] width 40 height 8
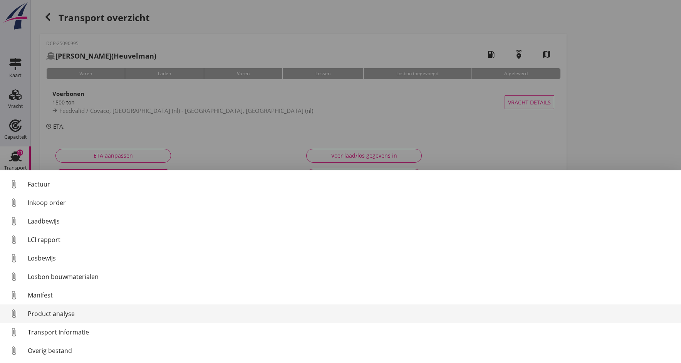
scroll to position [54, 0]
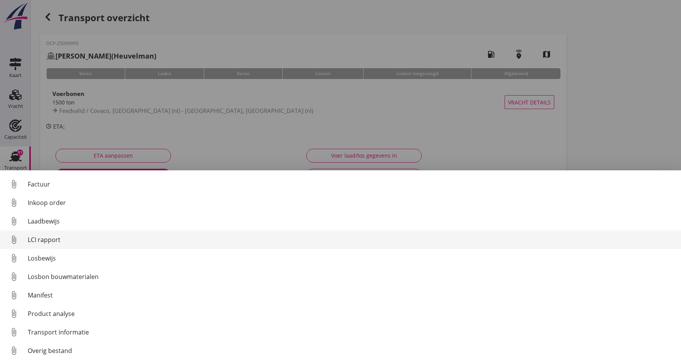
click at [44, 241] on div "LCI rapport" at bounding box center [351, 239] width 647 height 9
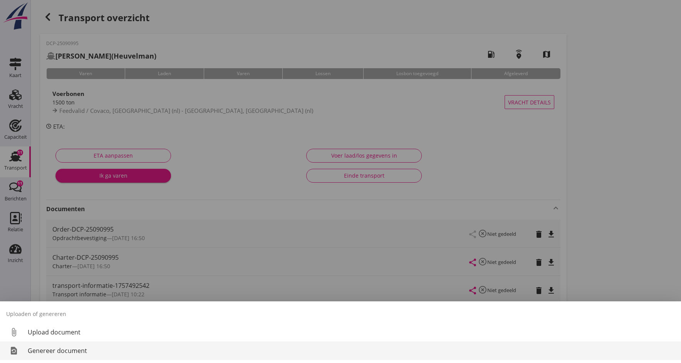
click at [54, 352] on div "Genereer document" at bounding box center [351, 350] width 647 height 9
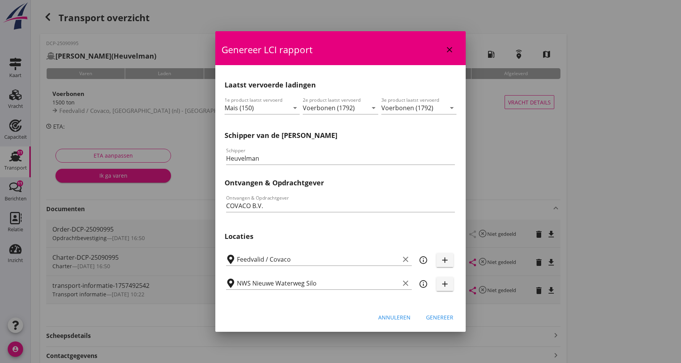
click at [443, 318] on div "Genereer" at bounding box center [439, 317] width 27 height 8
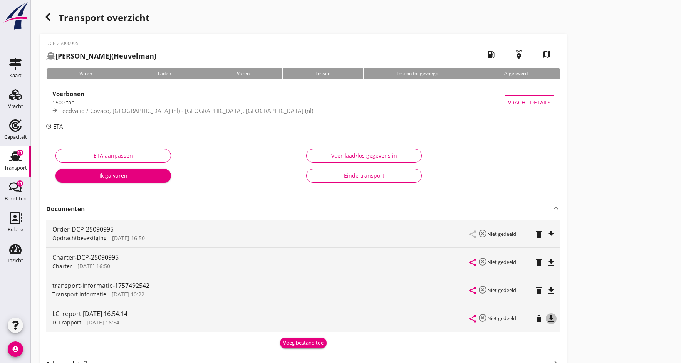
click at [552, 316] on icon "file_download" at bounding box center [550, 318] width 9 height 9
click at [551, 317] on icon "open_in_browser" at bounding box center [550, 318] width 9 height 9
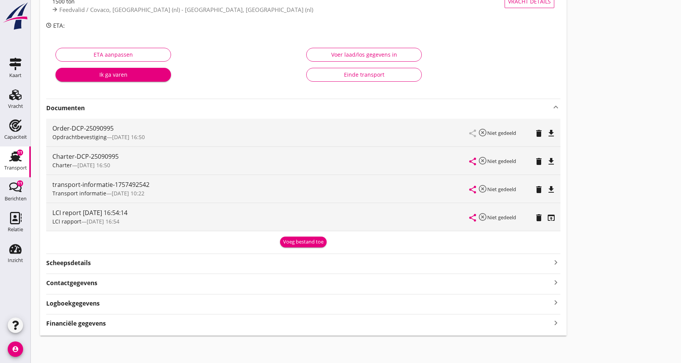
scroll to position [100, 0]
click at [537, 188] on icon "delete" at bounding box center [538, 189] width 9 height 9
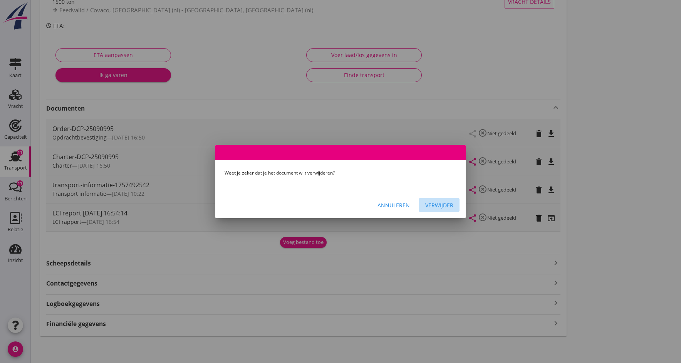
click at [444, 206] on div "Verwijder" at bounding box center [439, 205] width 28 height 8
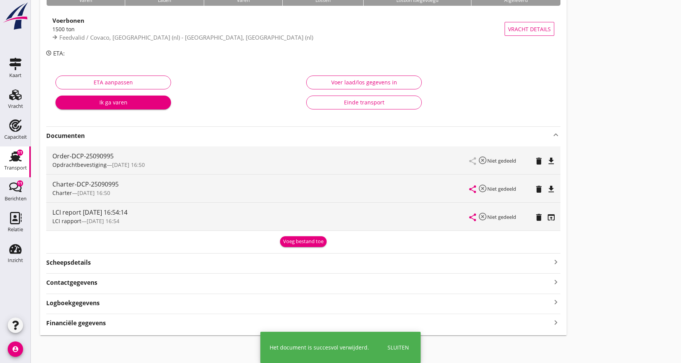
scroll to position [72, 0]
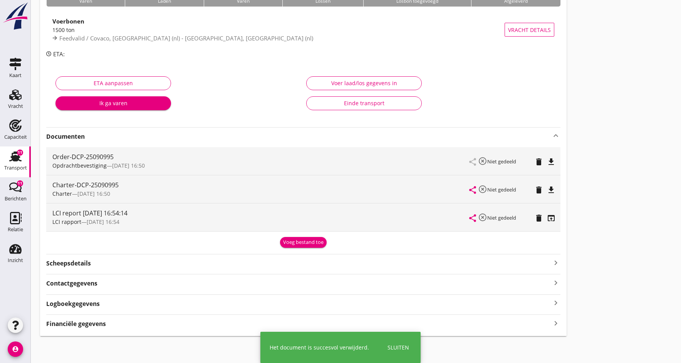
click at [314, 244] on div "Voeg bestand toe" at bounding box center [303, 242] width 40 height 8
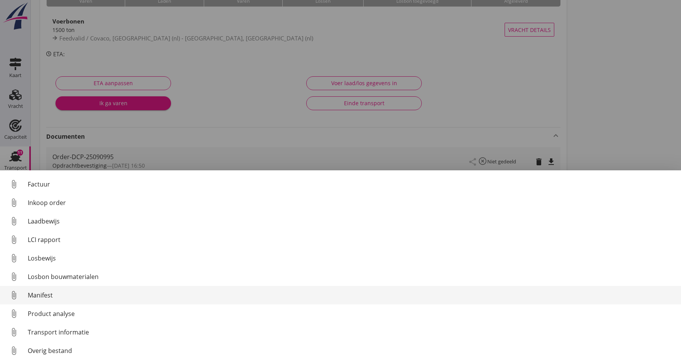
scroll to position [54, 0]
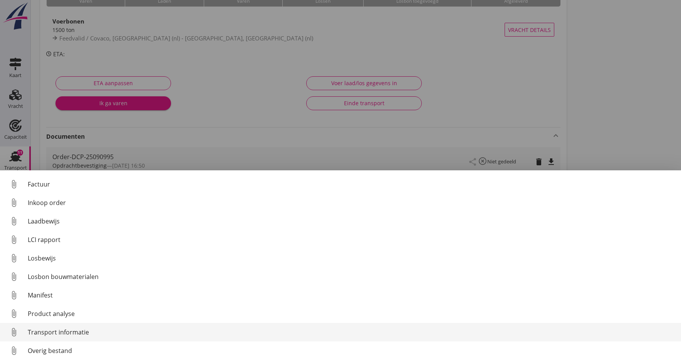
click at [52, 333] on div "Transport informatie" at bounding box center [351, 331] width 647 height 9
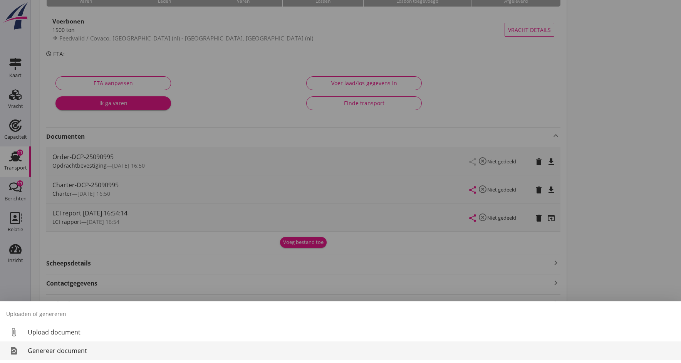
click at [52, 350] on div "Genereer document" at bounding box center [351, 350] width 647 height 9
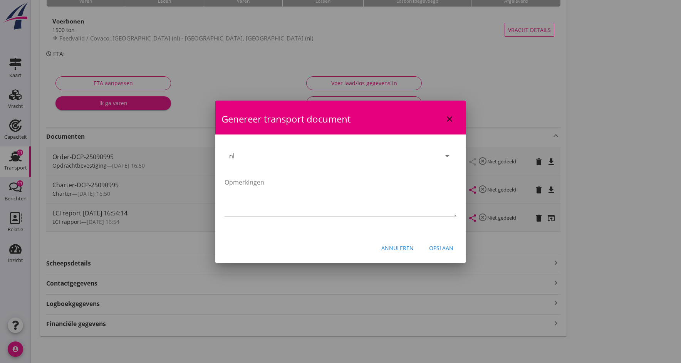
click at [441, 249] on div "Opslaan" at bounding box center [441, 248] width 24 height 8
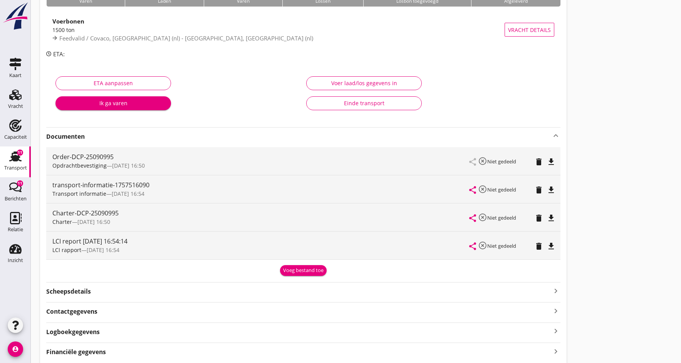
click at [301, 272] on div "Voeg bestand toe" at bounding box center [303, 270] width 40 height 8
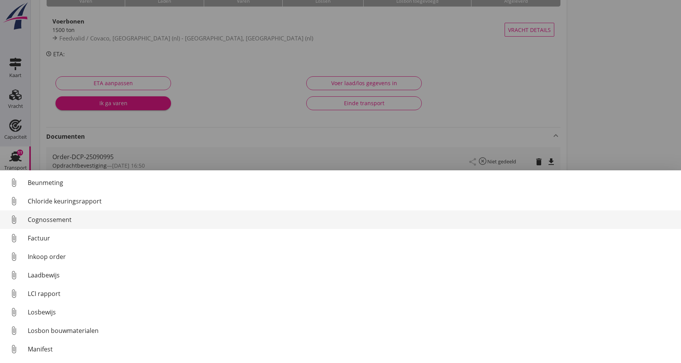
scroll to position [0, 0]
click at [71, 218] on div "Cognossement" at bounding box center [351, 219] width 647 height 9
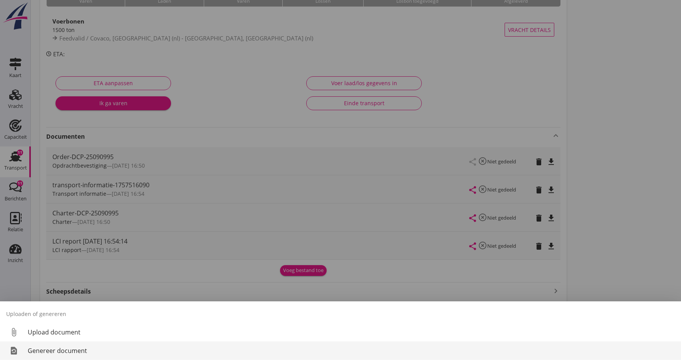
click at [60, 350] on div "Genereer document" at bounding box center [351, 350] width 647 height 9
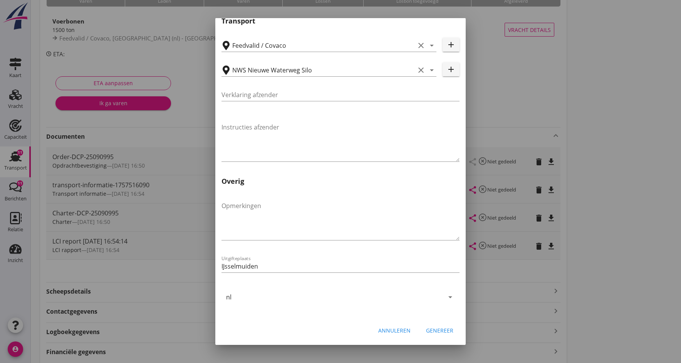
scroll to position [222, 0]
click at [437, 327] on div "Genereer" at bounding box center [439, 330] width 27 height 8
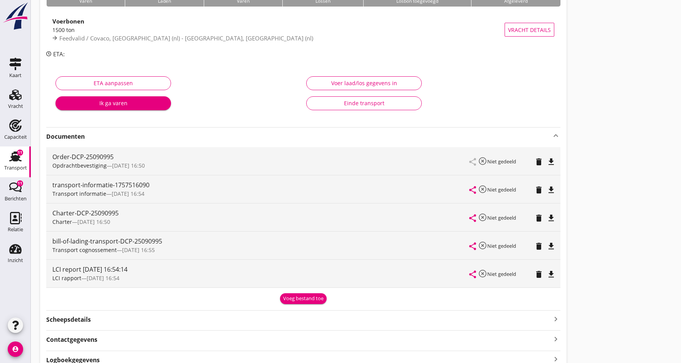
click at [551, 243] on icon "file_download" at bounding box center [550, 245] width 9 height 9
click at [548, 244] on icon "open_in_browser" at bounding box center [550, 245] width 9 height 9
click at [550, 187] on icon "file_download" at bounding box center [550, 189] width 9 height 9
click at [550, 187] on icon "open_in_browser" at bounding box center [550, 189] width 9 height 9
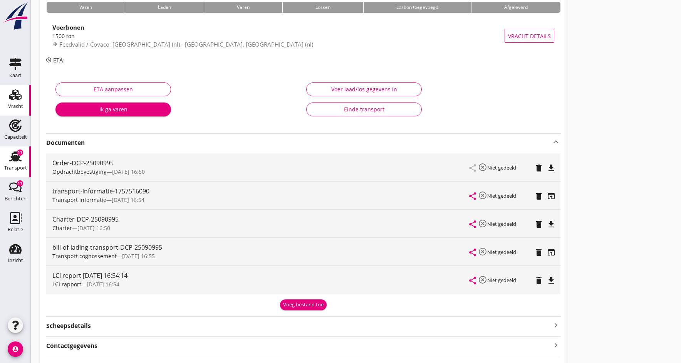
click at [16, 100] on icon "Vracht" at bounding box center [15, 95] width 12 height 12
